Goal: Task Accomplishment & Management: Use online tool/utility

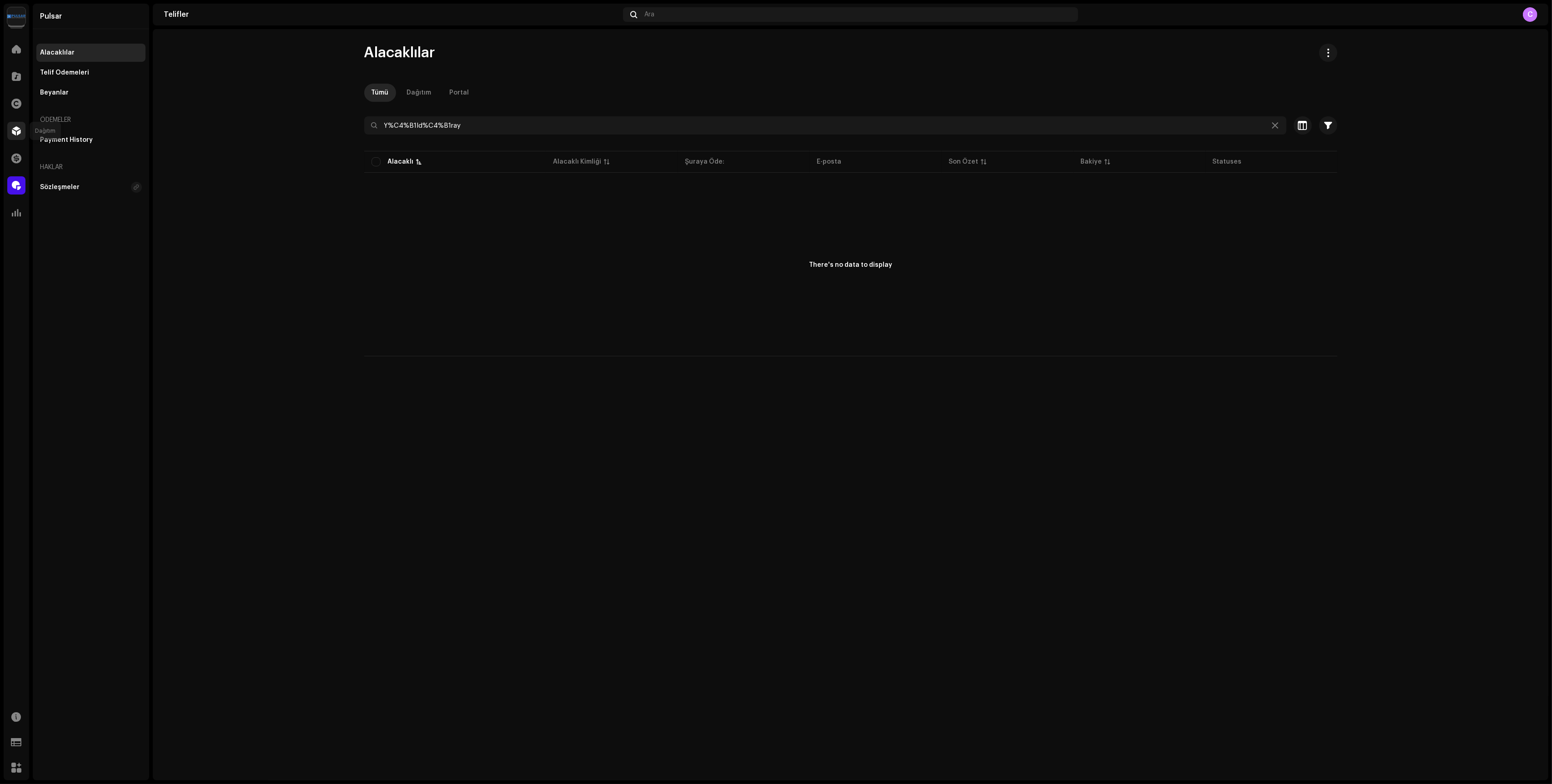
click at [16, 128] on span at bounding box center [16, 131] width 9 height 7
click at [17, 131] on span at bounding box center [16, 131] width 9 height 7
click at [14, 131] on span at bounding box center [16, 131] width 9 height 7
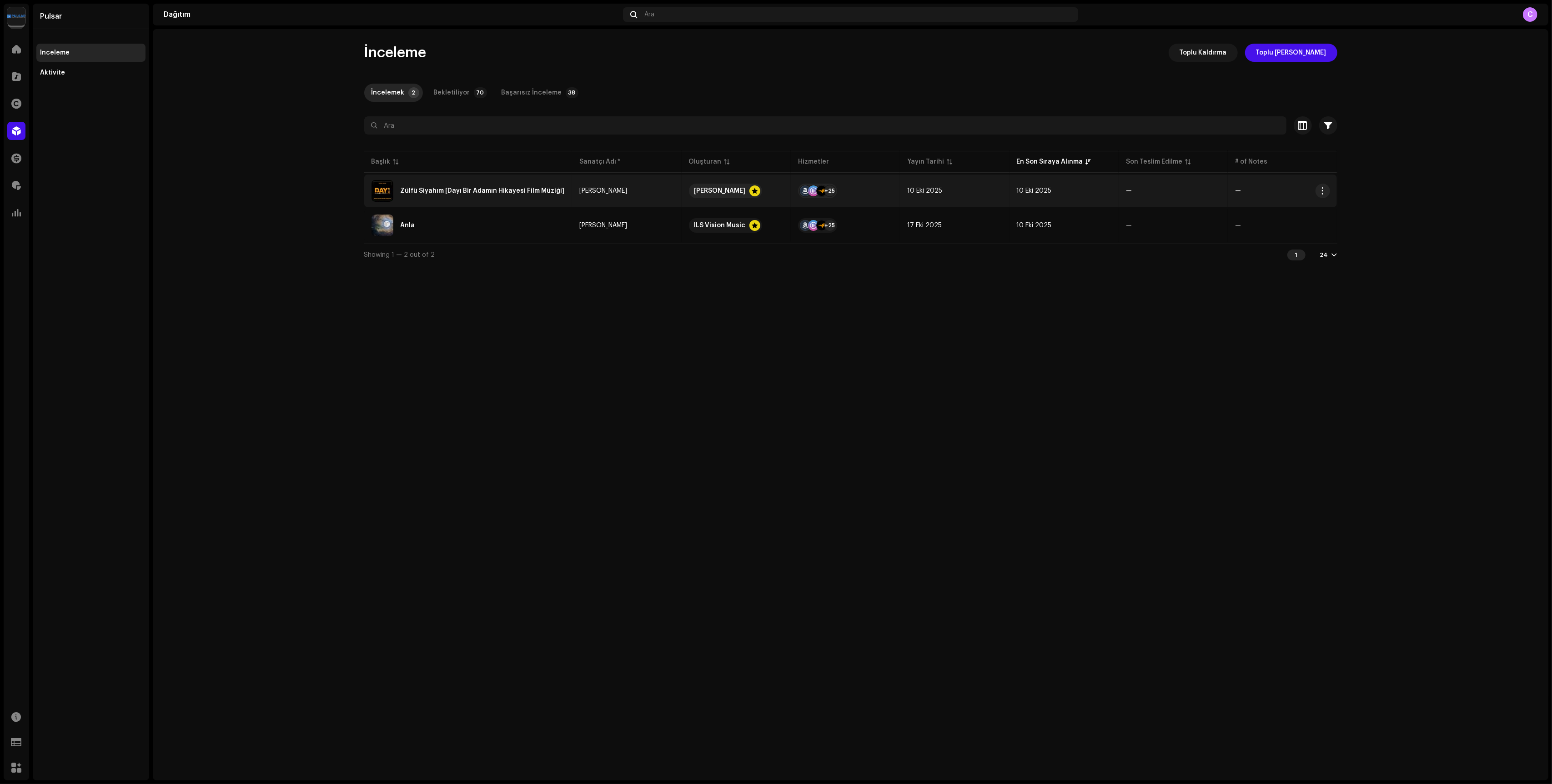
click at [648, 190] on re-a-table-link "[PERSON_NAME]" at bounding box center [627, 191] width 95 height 7
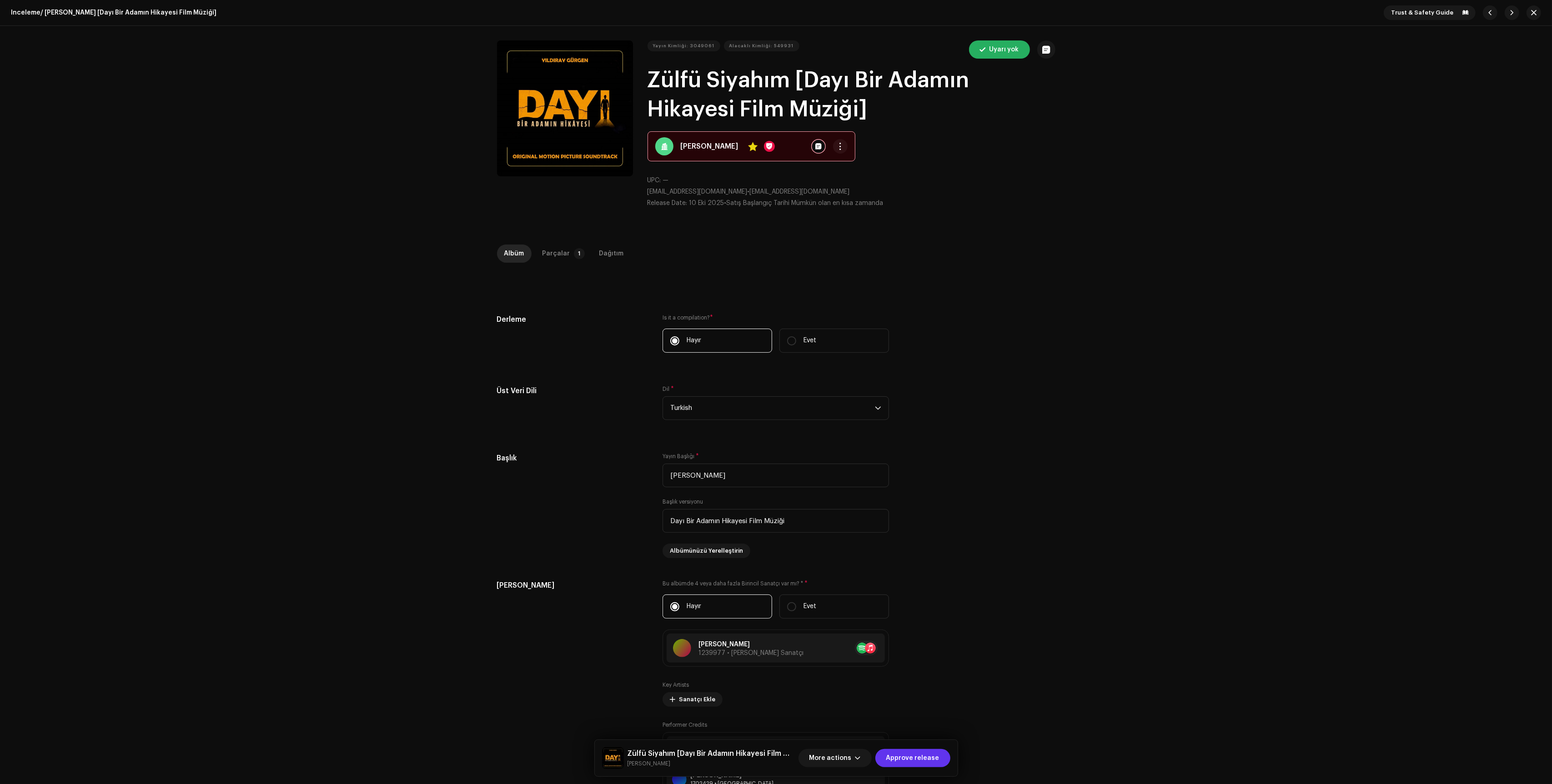
click at [912, 764] on span "Approve release" at bounding box center [913, 758] width 53 height 18
